Goal: Task Accomplishment & Management: Manage account settings

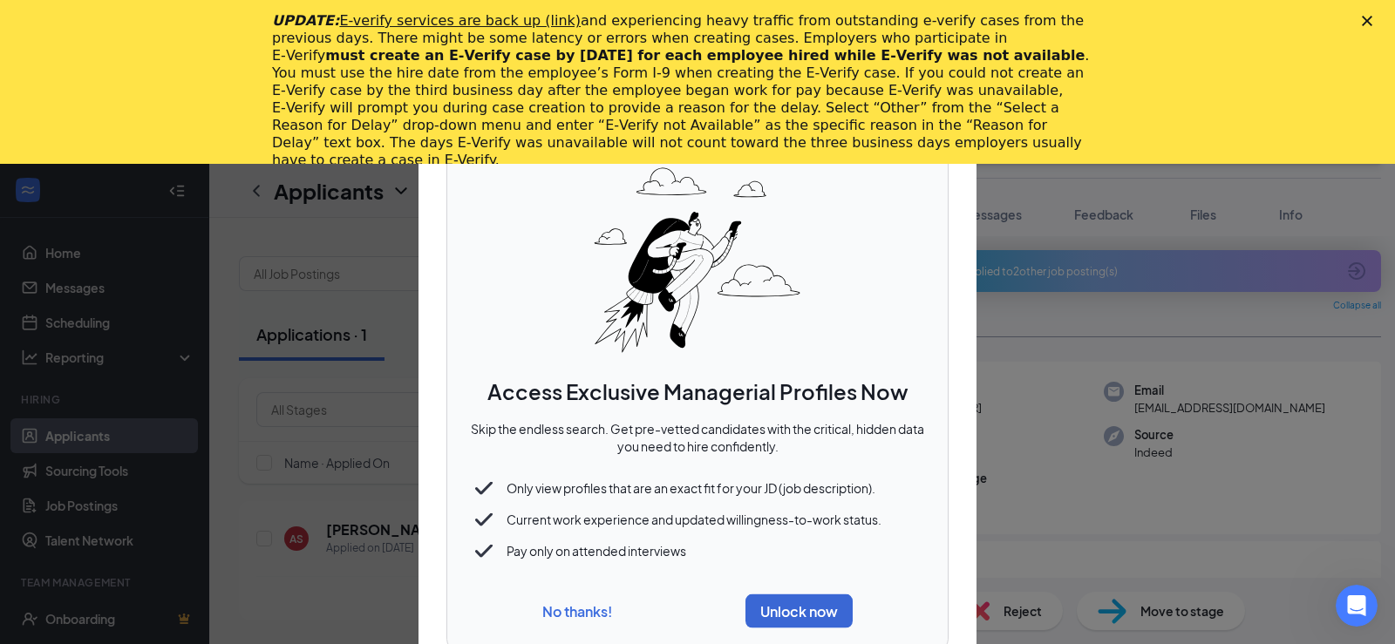
click at [598, 602] on button "No thanks!" at bounding box center [577, 611] width 70 height 18
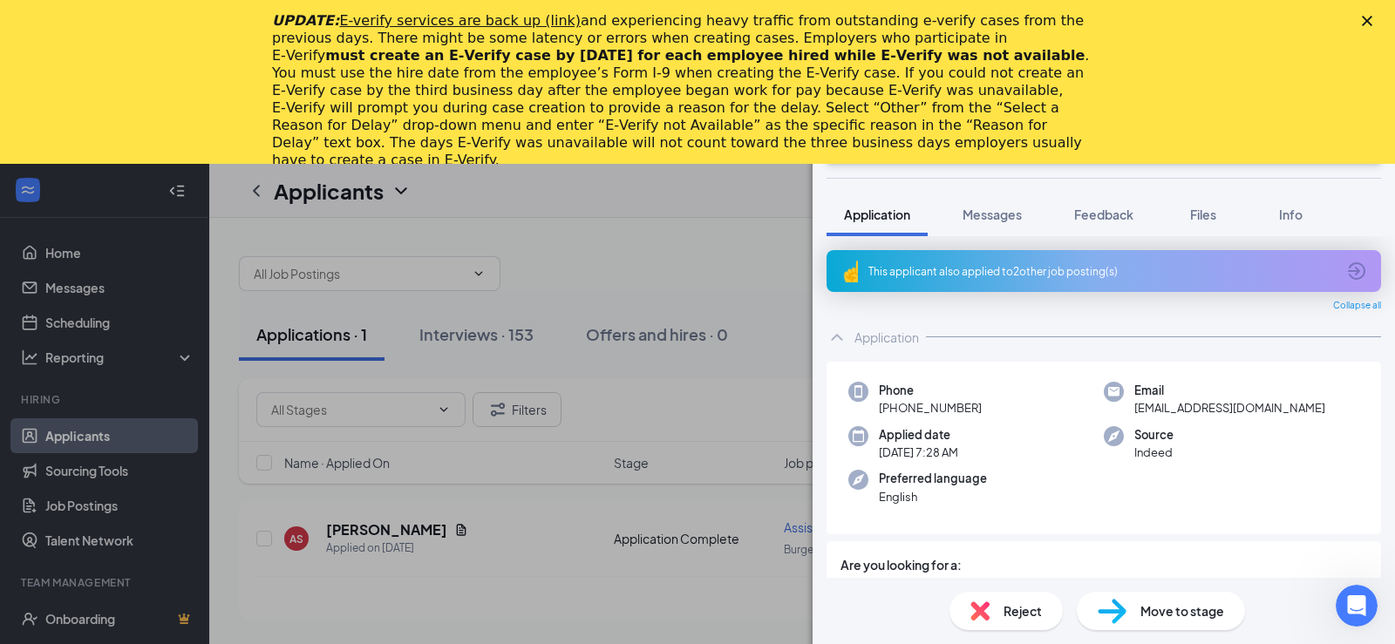
click at [681, 255] on div "KS [PERSON_NAME] Cashier at Burger King #10358 [PERSON_NAME] Add a tag Onsite I…" at bounding box center [697, 322] width 1395 height 644
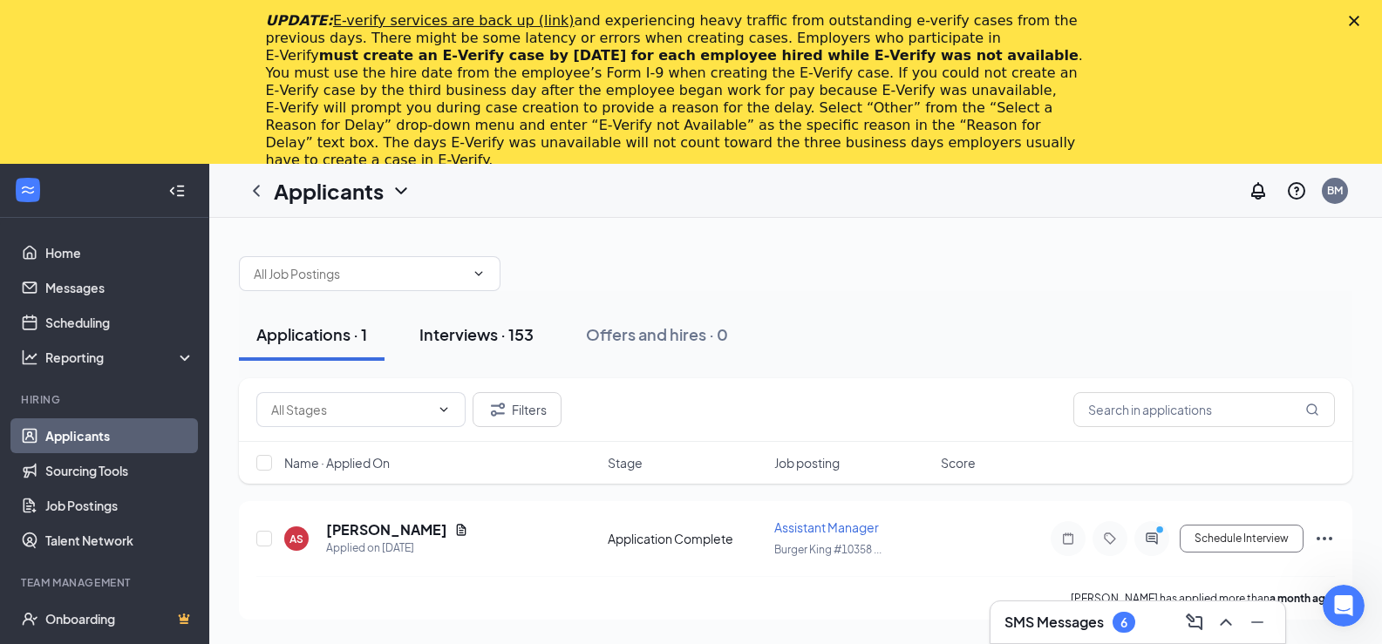
click at [500, 339] on div "Interviews · 153" at bounding box center [476, 334] width 114 height 22
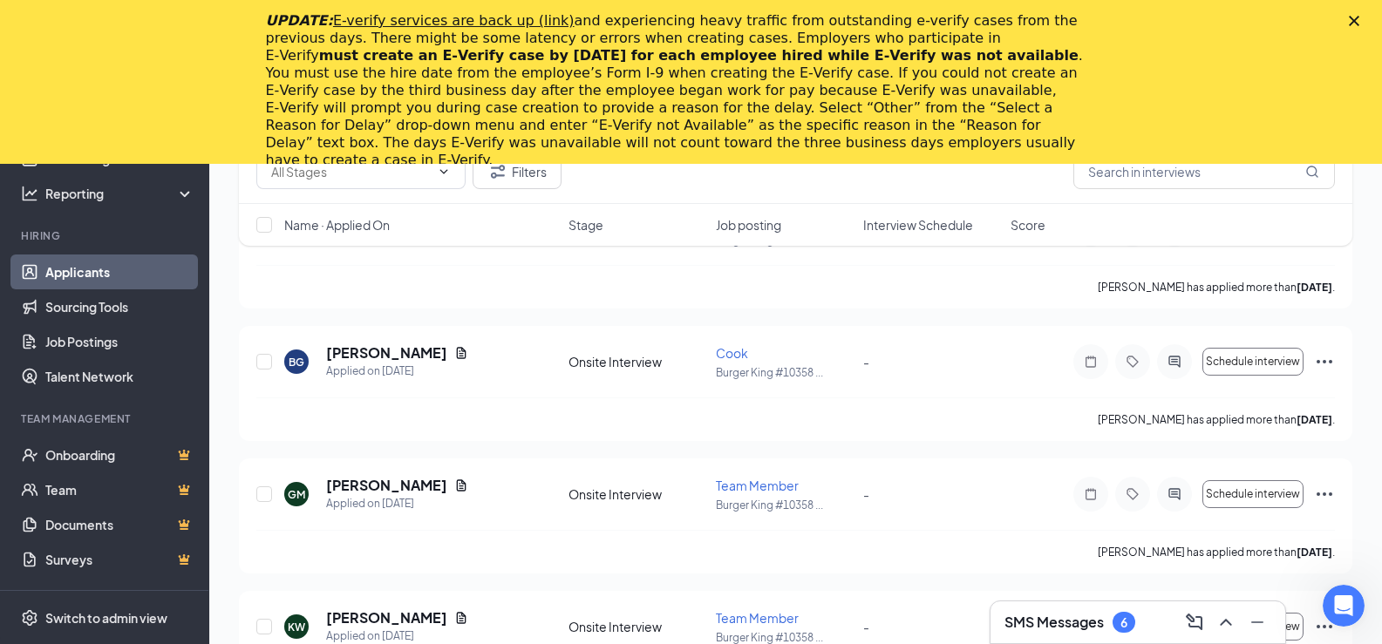
scroll to position [8893, 0]
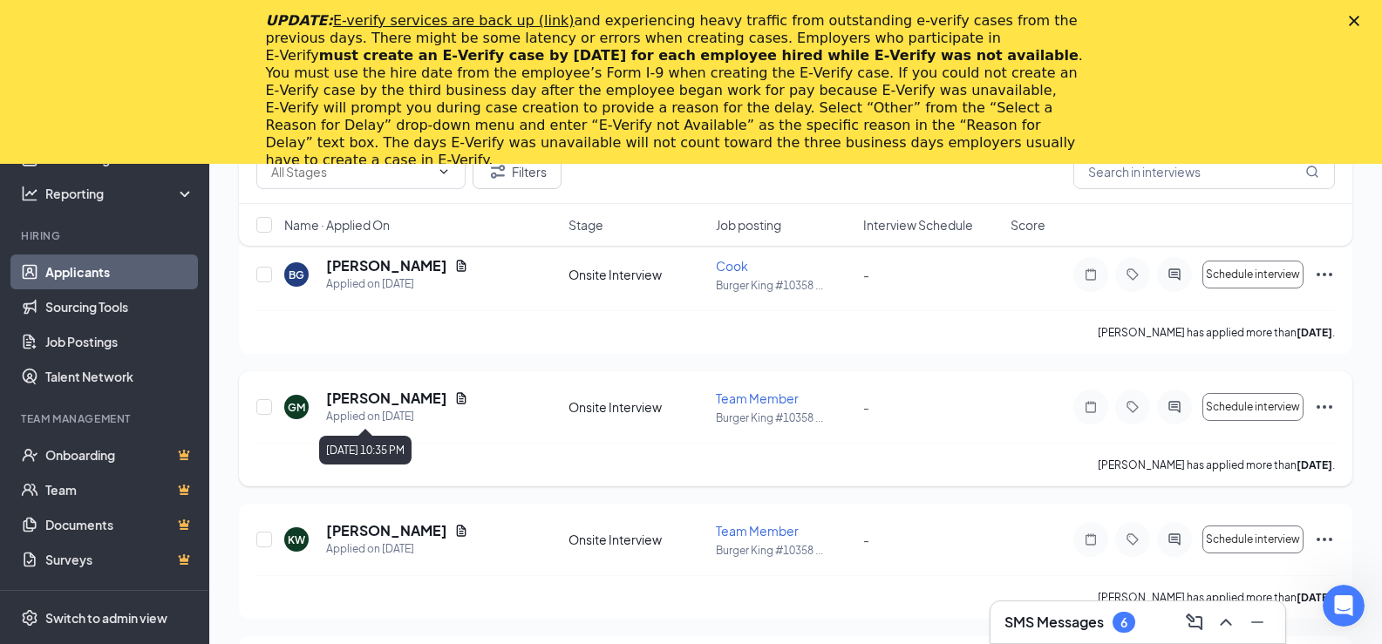
click at [402, 413] on div "Applied on [DATE]" at bounding box center [397, 416] width 142 height 17
click at [413, 400] on h5 "[PERSON_NAME]" at bounding box center [386, 398] width 121 height 19
click at [351, 400] on h5 "[PERSON_NAME]" at bounding box center [386, 398] width 121 height 19
click at [357, 399] on h5 "[PERSON_NAME]" at bounding box center [386, 398] width 121 height 19
click at [277, 409] on div "GM [PERSON_NAME] Applied on [DATE] Onsite Interview Team Member Burger King #10…" at bounding box center [795, 416] width 1079 height 54
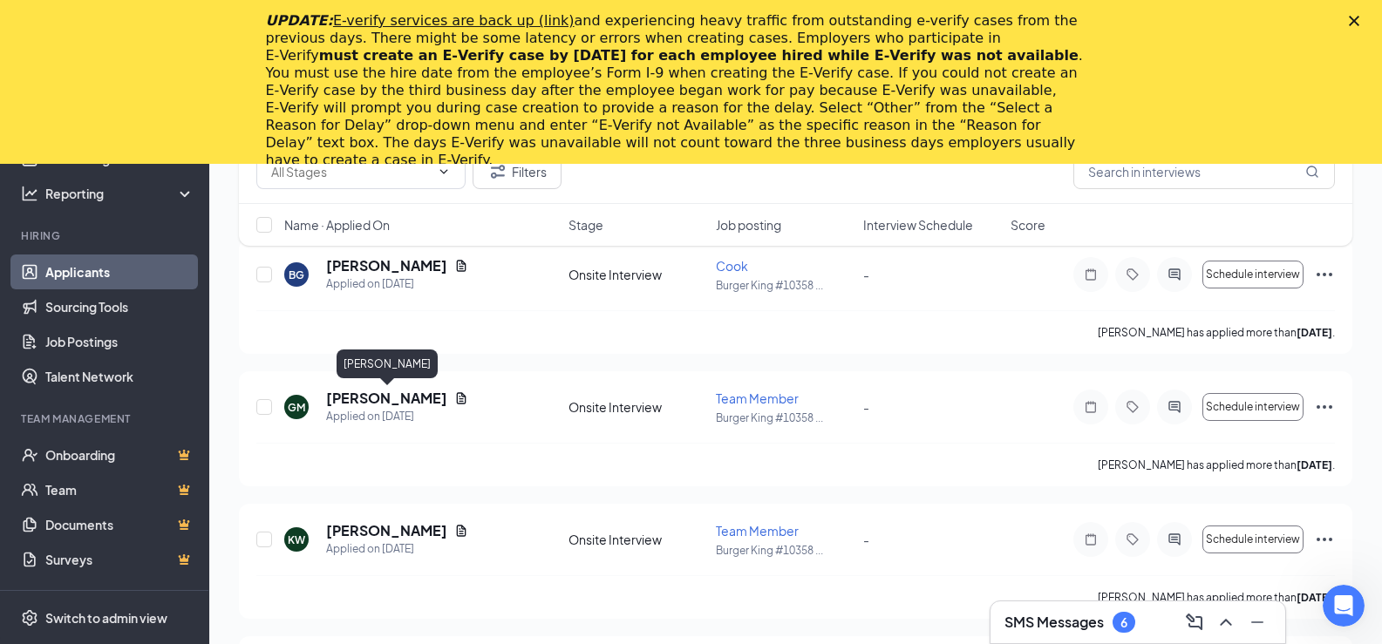
click at [364, 405] on h5 "[PERSON_NAME]" at bounding box center [386, 398] width 121 height 19
click at [754, 402] on span "Team Member" at bounding box center [757, 399] width 83 height 16
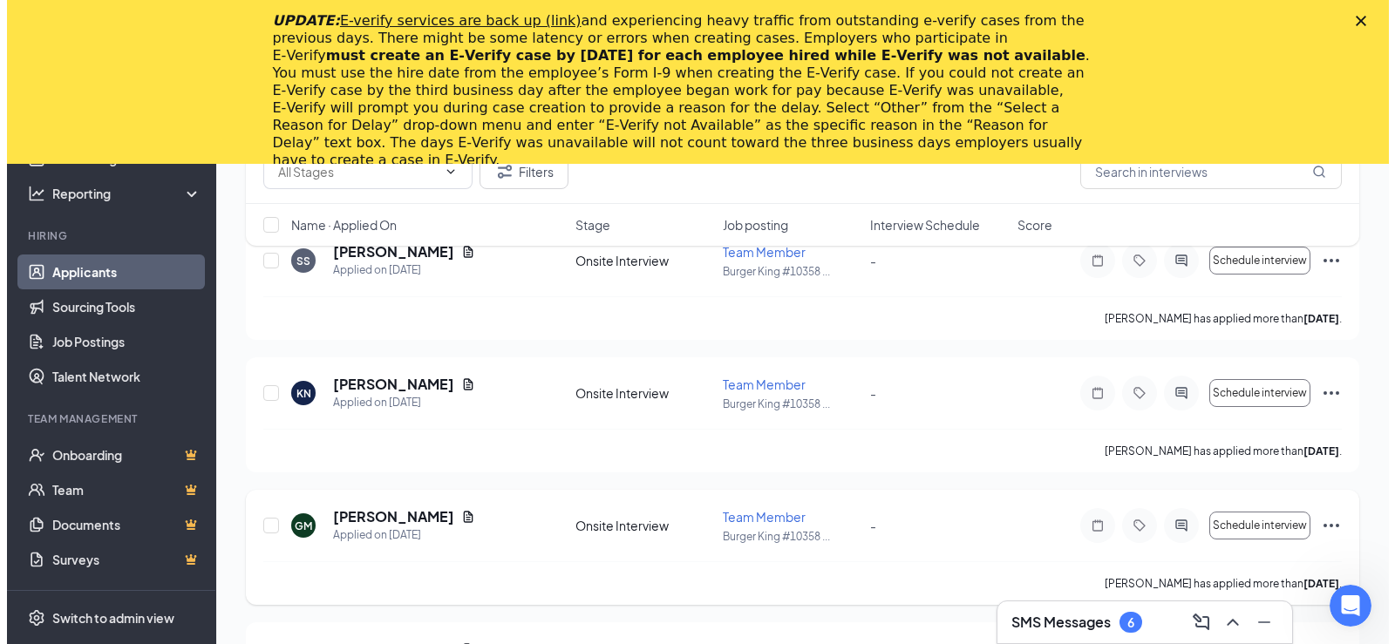
scroll to position [5319, 0]
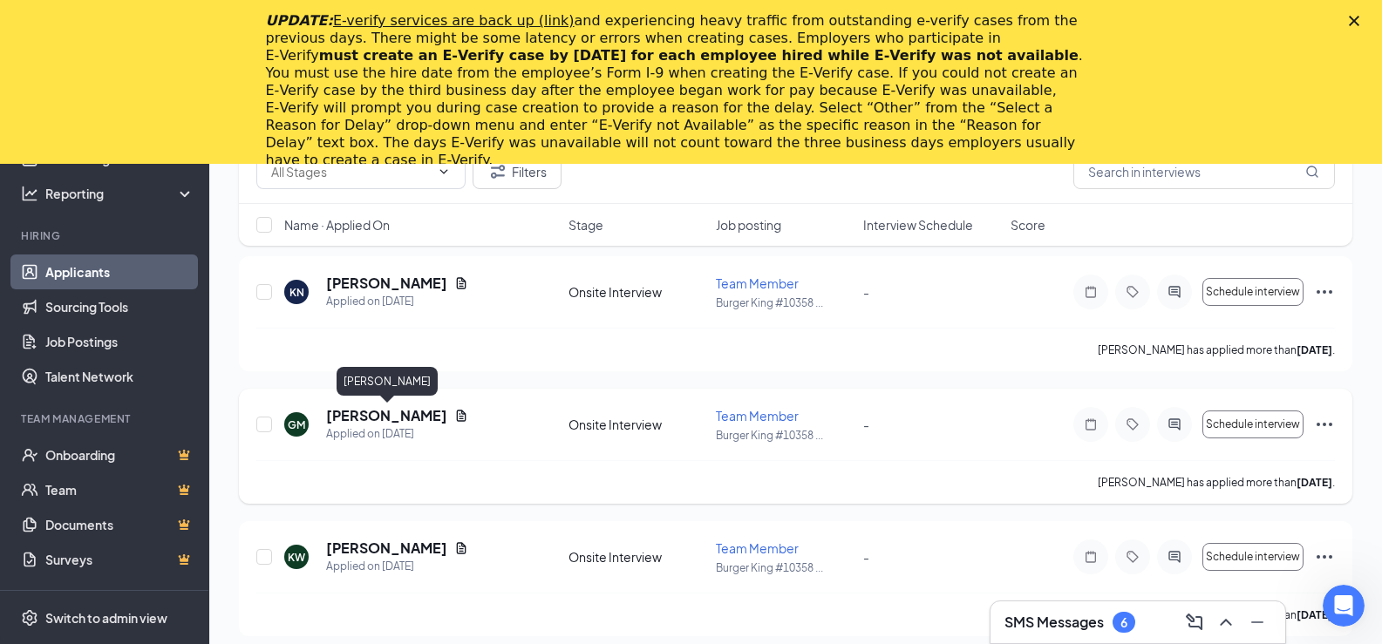
click at [419, 420] on h5 "[PERSON_NAME]" at bounding box center [386, 415] width 121 height 19
click at [413, 423] on h5 "[PERSON_NAME]" at bounding box center [386, 415] width 121 height 19
click at [413, 422] on h5 "[PERSON_NAME]" at bounding box center [386, 415] width 121 height 19
click at [467, 418] on icon "Document" at bounding box center [461, 416] width 14 height 14
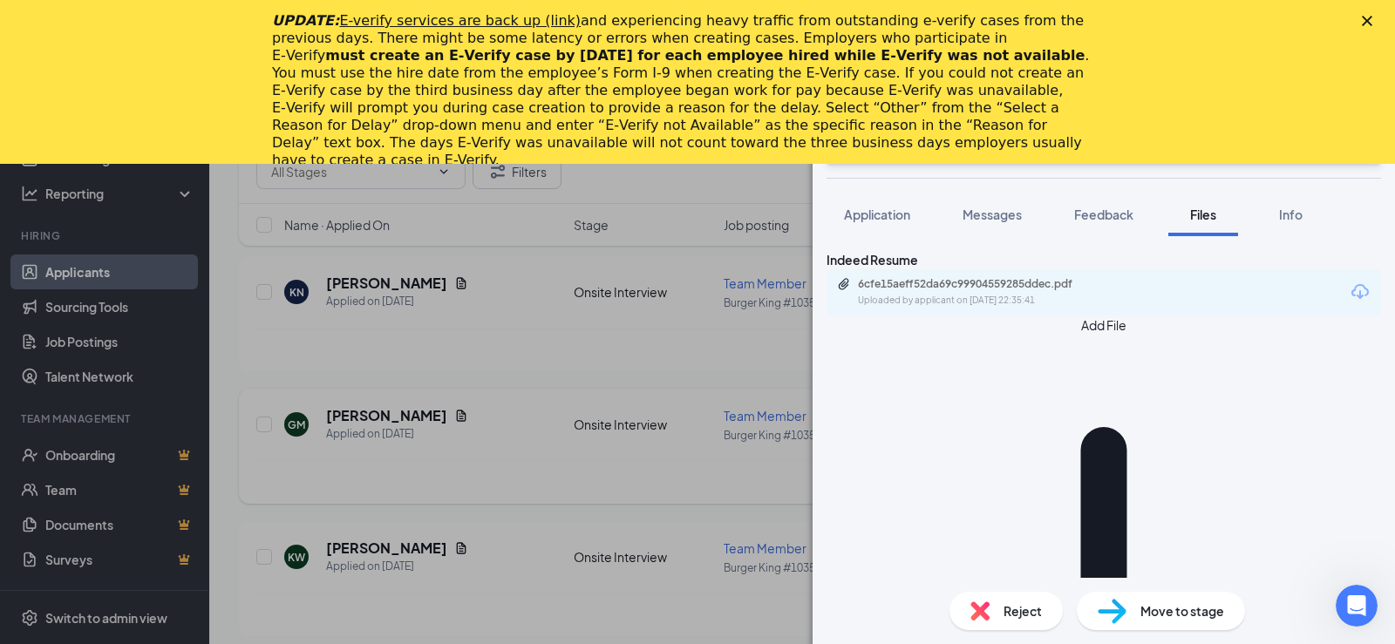
click at [467, 418] on div "GM [PERSON_NAME] Team Member at Burger King #10358 [PERSON_NAME] Add a tag Onsi…" at bounding box center [697, 322] width 1395 height 644
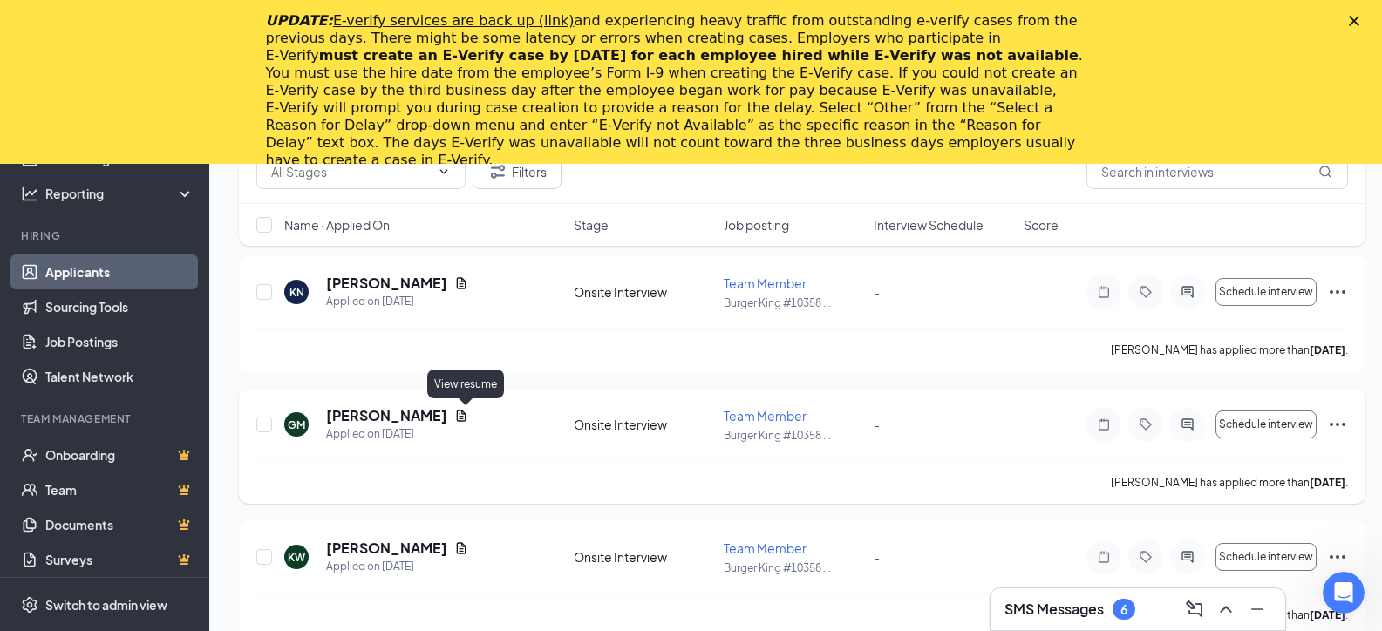
click at [466, 414] on icon "Document" at bounding box center [461, 416] width 14 height 14
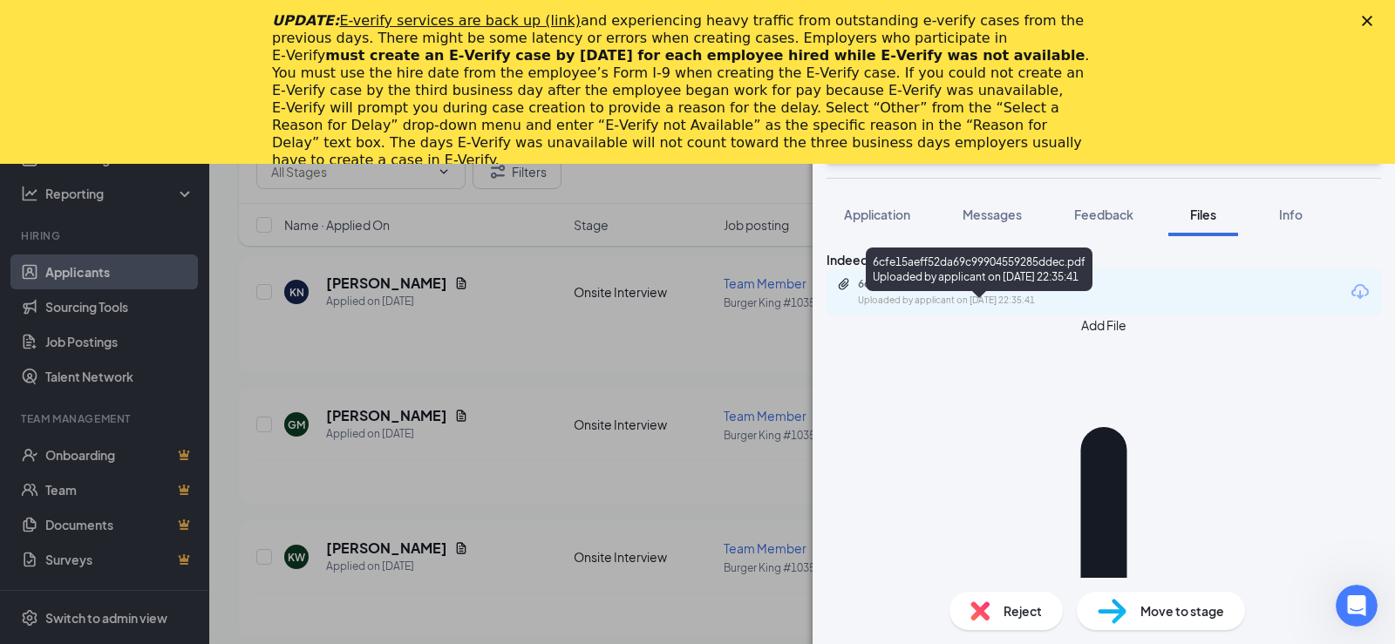
click at [979, 308] on div "6cfe15aeff52da69c99904559285ddec.pdf Uploaded by applicant on [DATE] 22:35:41" at bounding box center [978, 292] width 282 height 31
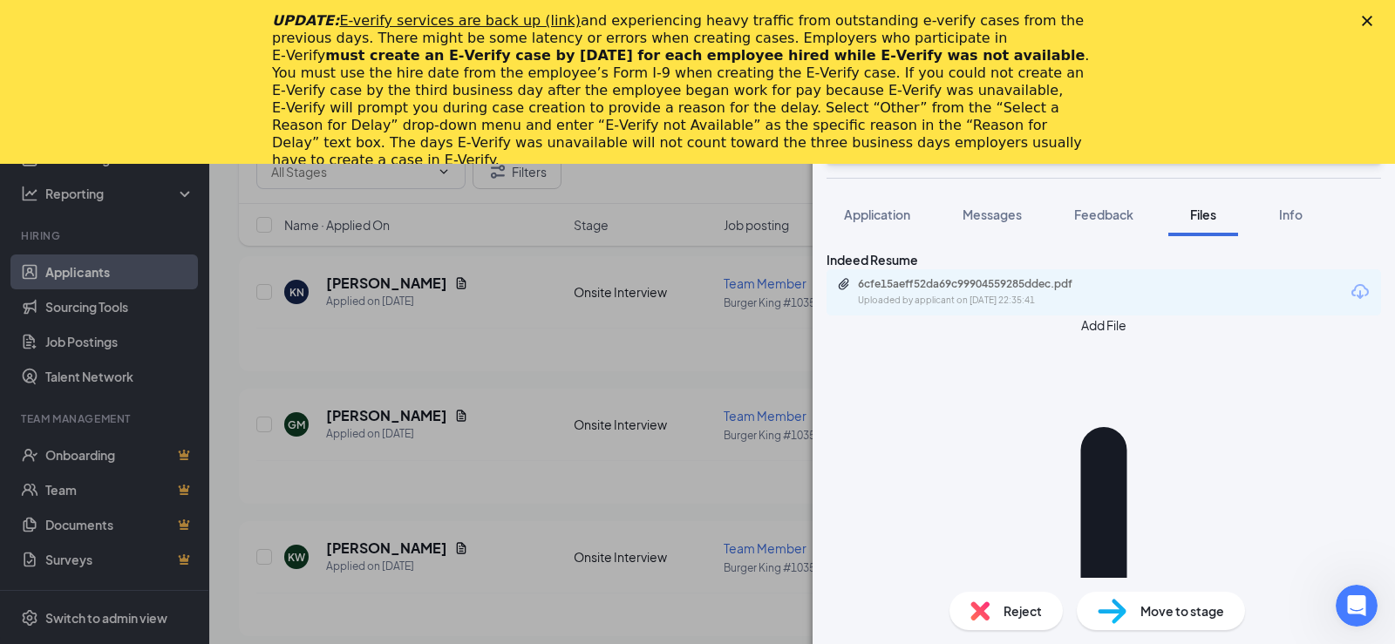
click at [625, 449] on div "GM [PERSON_NAME] Team Member at Burger King #10358 [PERSON_NAME] Add a tag Onsi…" at bounding box center [697, 322] width 1395 height 644
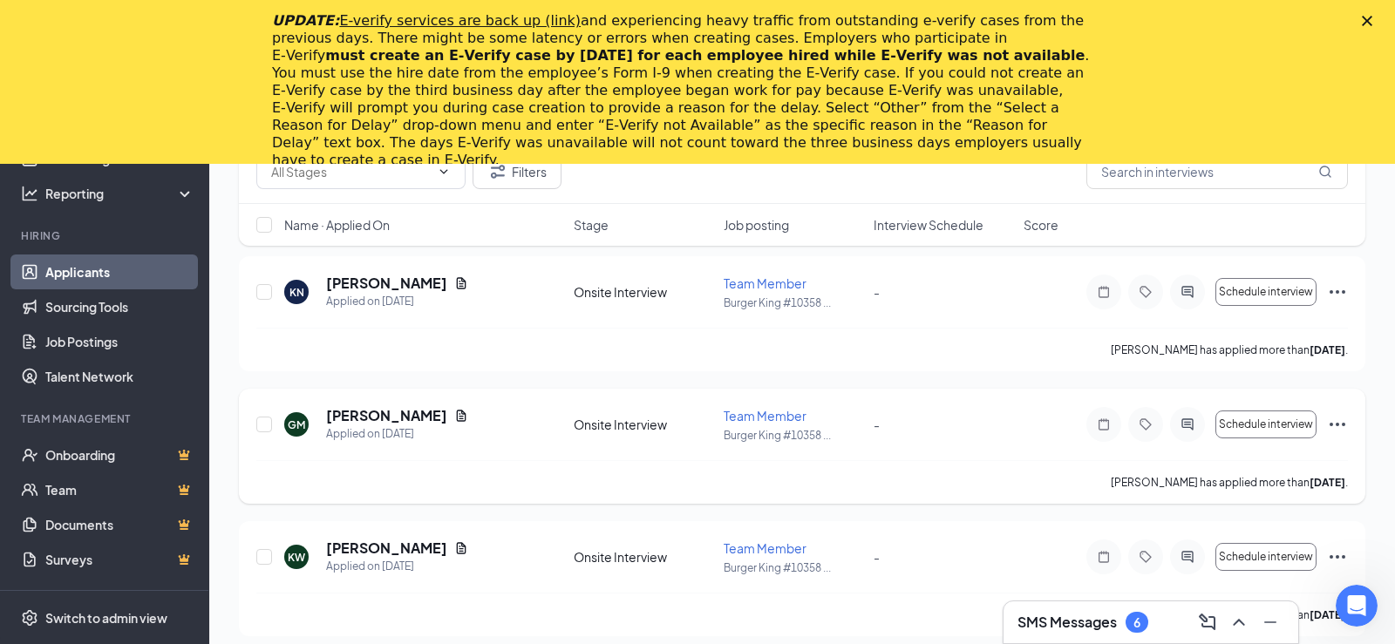
click at [568, 486] on div "[PERSON_NAME] has applied more than [DATE] ." at bounding box center [802, 482] width 1092 height 44
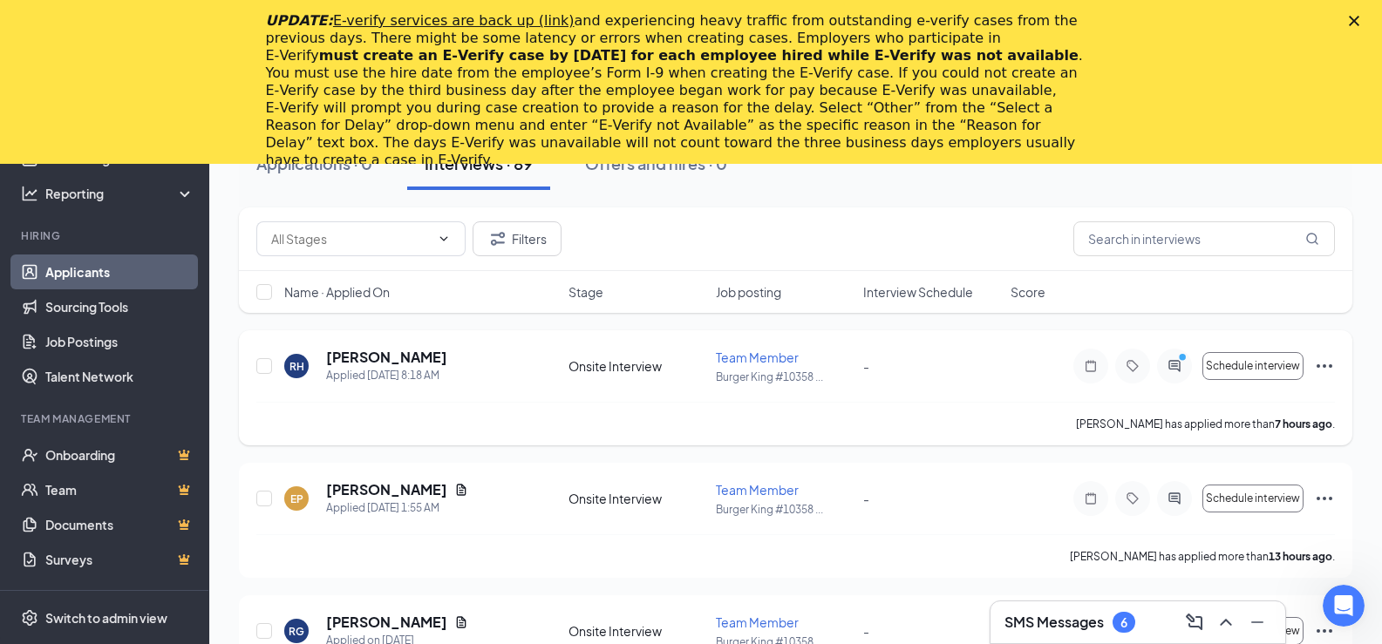
scroll to position [262, 0]
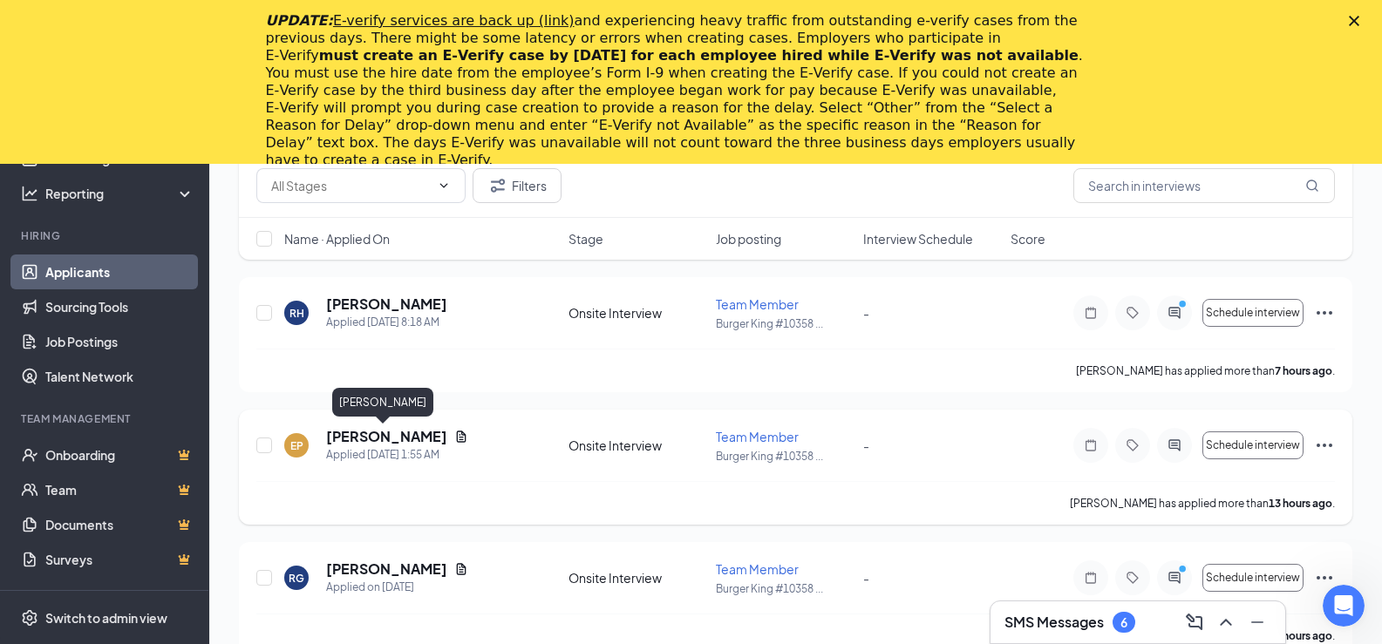
click at [394, 439] on h5 "[PERSON_NAME]" at bounding box center [386, 436] width 121 height 19
click at [355, 445] on h5 "[PERSON_NAME]" at bounding box center [386, 436] width 121 height 19
click at [434, 445] on div "[PERSON_NAME]" at bounding box center [397, 436] width 142 height 19
click at [457, 442] on icon "Document" at bounding box center [462, 436] width 10 height 11
